Goal: Navigation & Orientation: Understand site structure

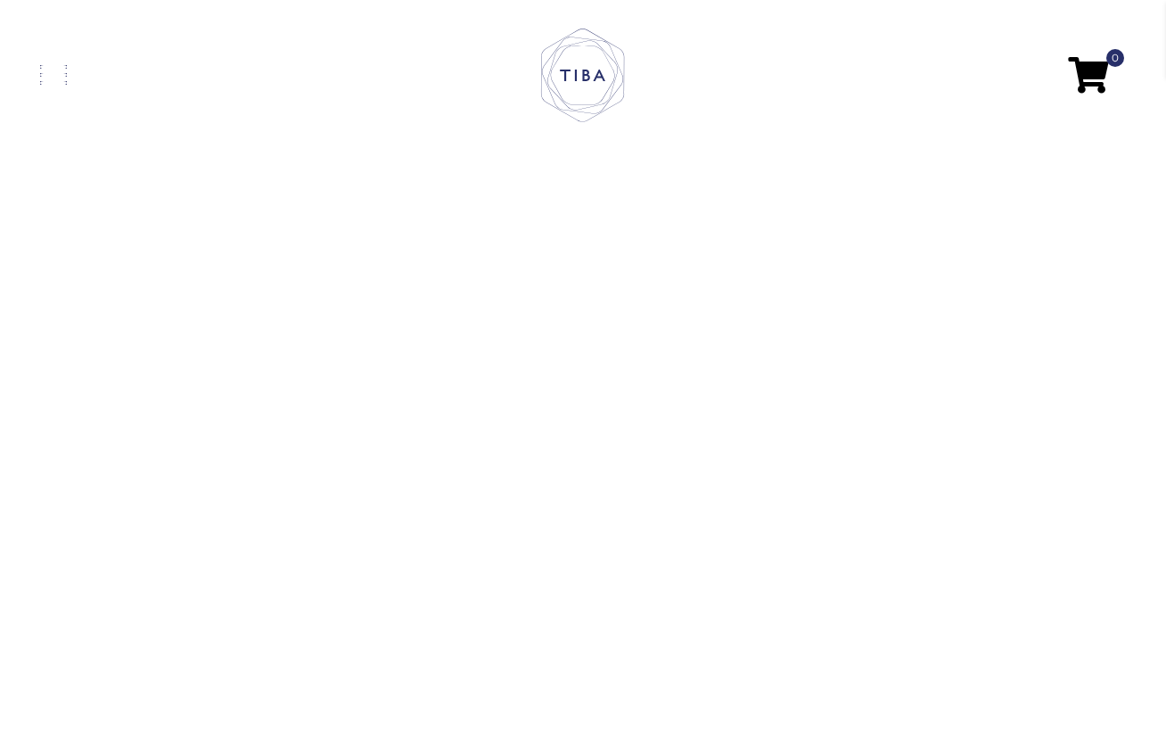
click at [53, 73] on span at bounding box center [53, 75] width 27 height 4
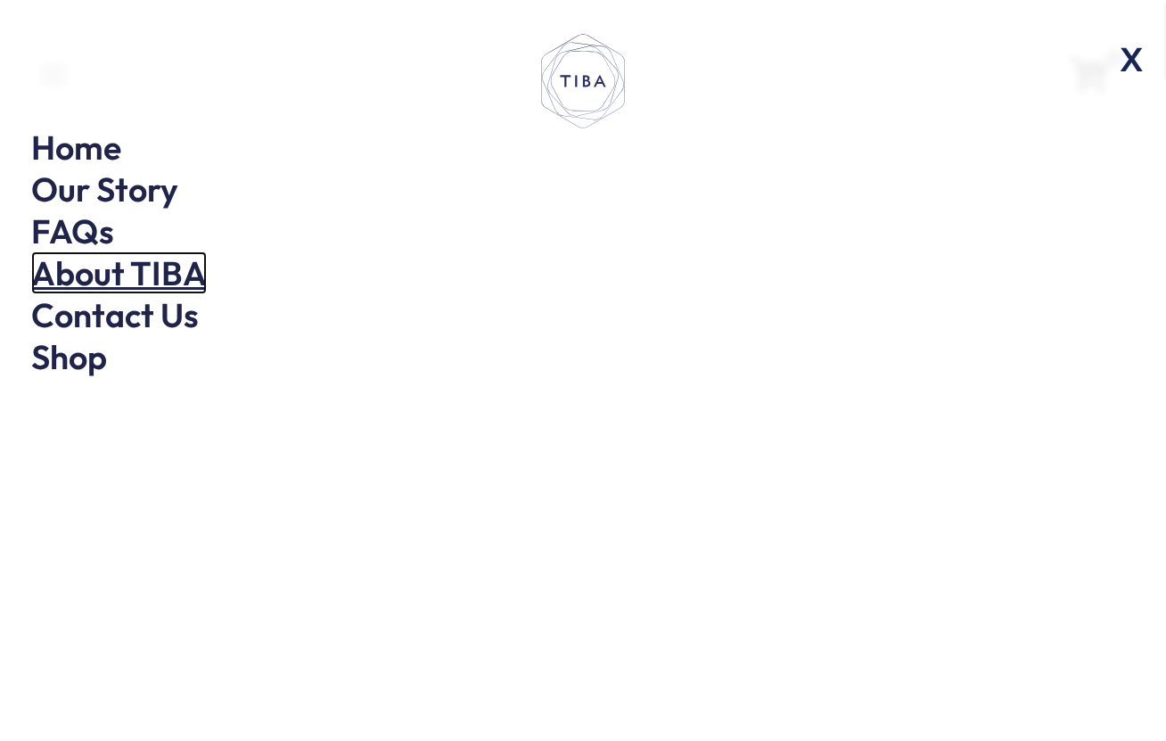
click at [86, 272] on link "About TIBA" at bounding box center [119, 272] width 176 height 43
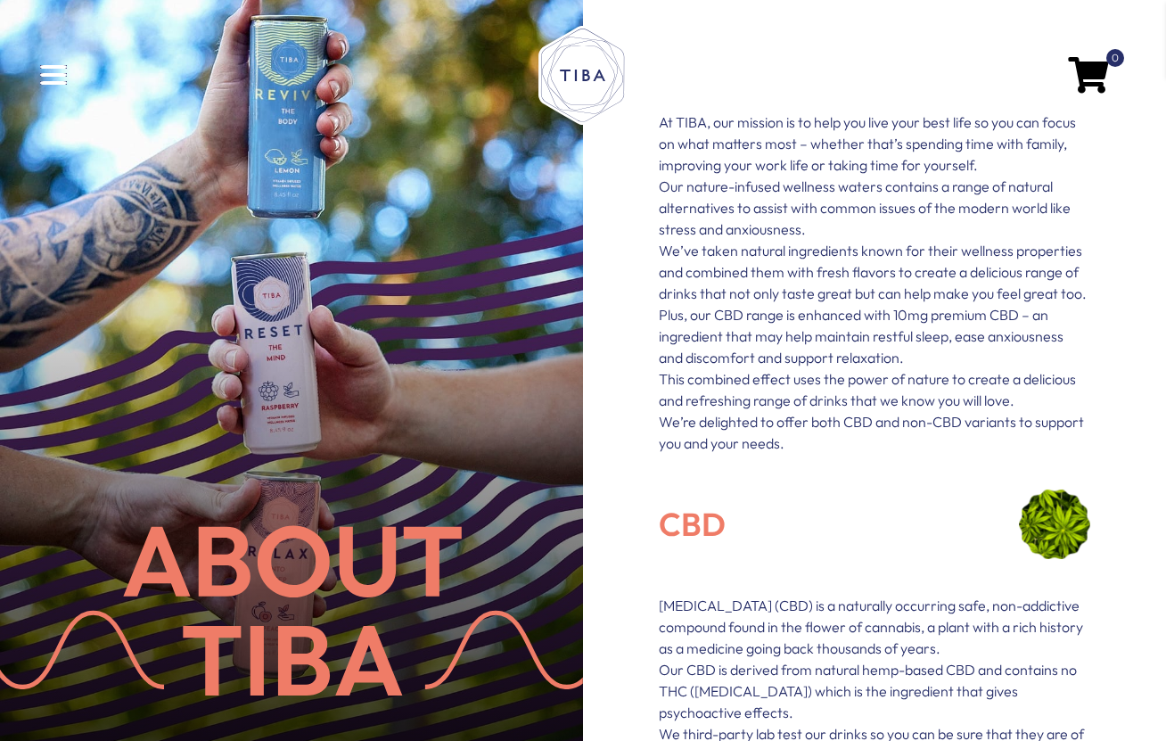
click at [52, 72] on link at bounding box center [221, 75] width 362 height 20
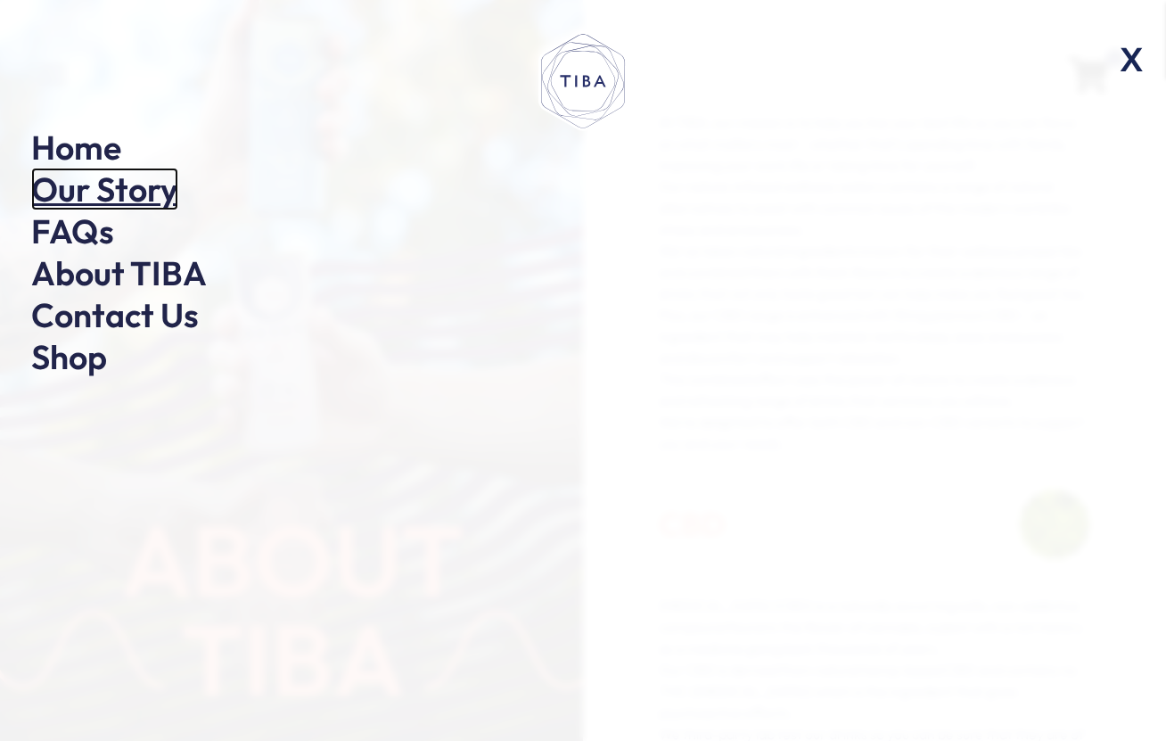
click at [76, 186] on link "Our Story" at bounding box center [104, 189] width 147 height 43
click at [67, 233] on link "FAQs" at bounding box center [72, 230] width 83 height 43
click at [63, 150] on link "Home" at bounding box center [76, 147] width 90 height 43
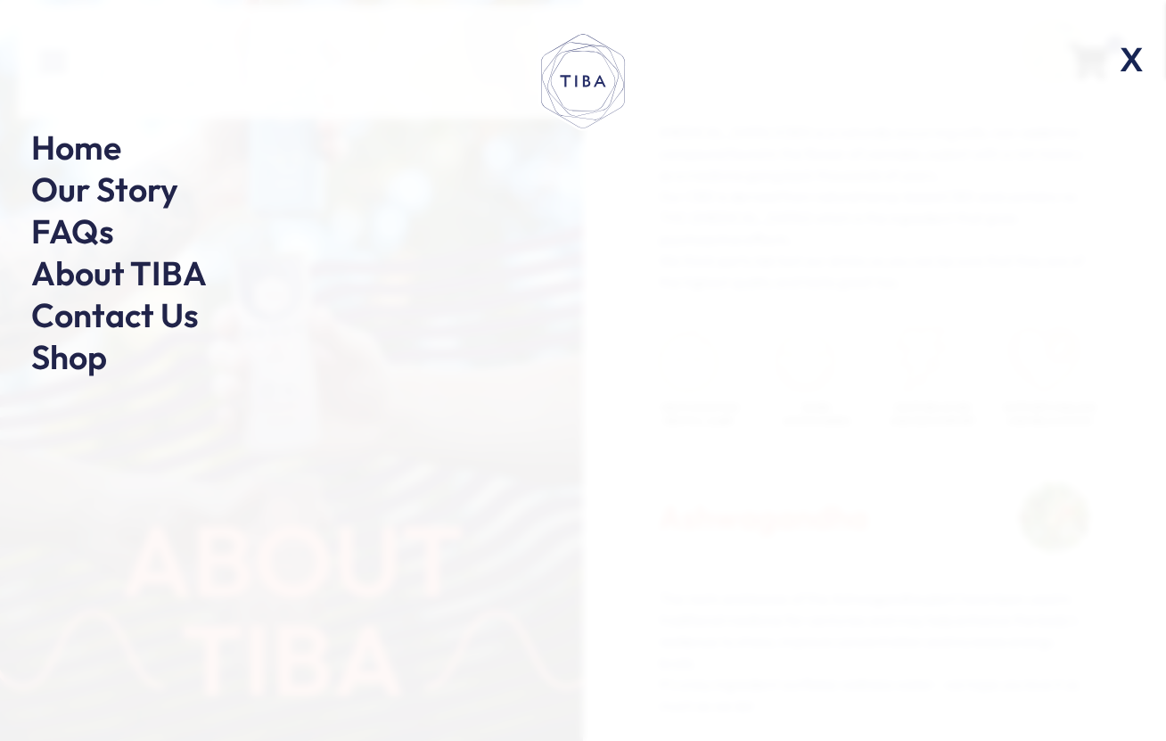
scroll to position [499, 0]
